Goal: Task Accomplishment & Management: Manage account settings

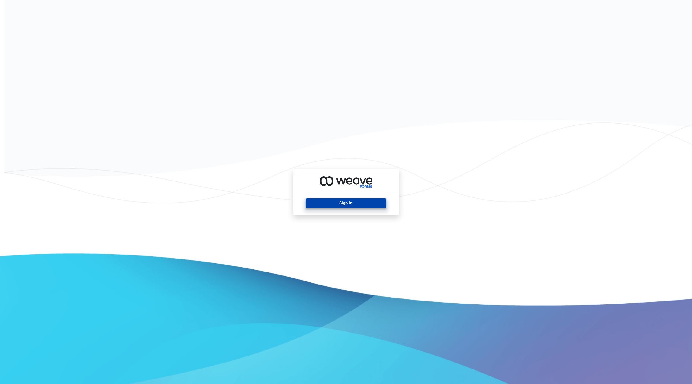
click at [339, 203] on button "Sign In" at bounding box center [346, 203] width 81 height 10
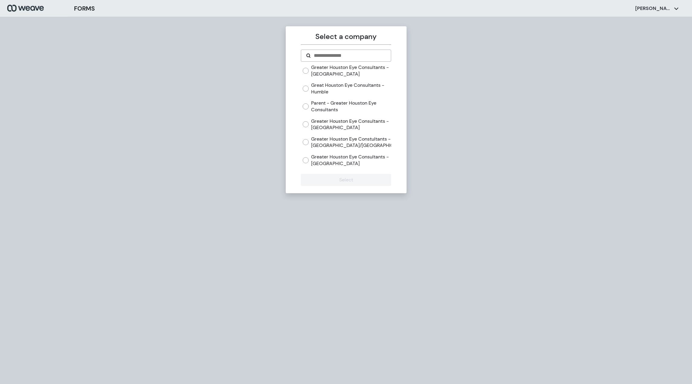
drag, startPoint x: 104, startPoint y: 31, endPoint x: 110, endPoint y: 34, distance: 6.8
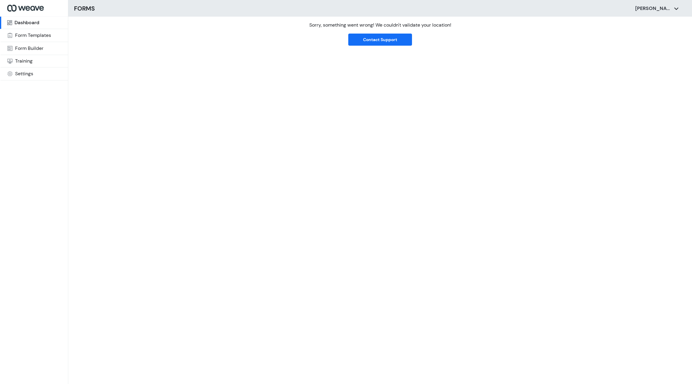
click at [34, 22] on div "Dashboard" at bounding box center [26, 22] width 25 height 5
click at [29, 35] on div "Form Templates" at bounding box center [33, 35] width 36 height 5
